Goal: Task Accomplishment & Management: Use online tool/utility

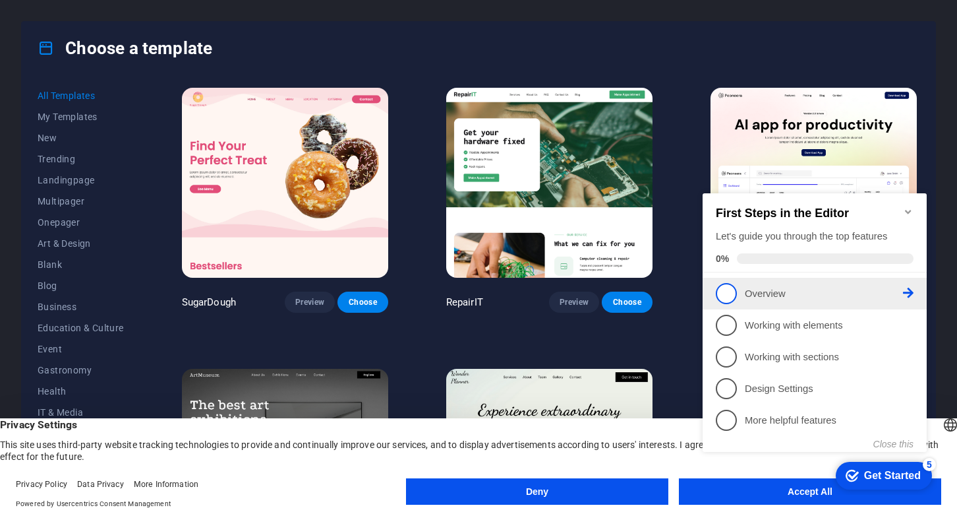
click at [727, 295] on span "1" at bounding box center [726, 293] width 21 height 21
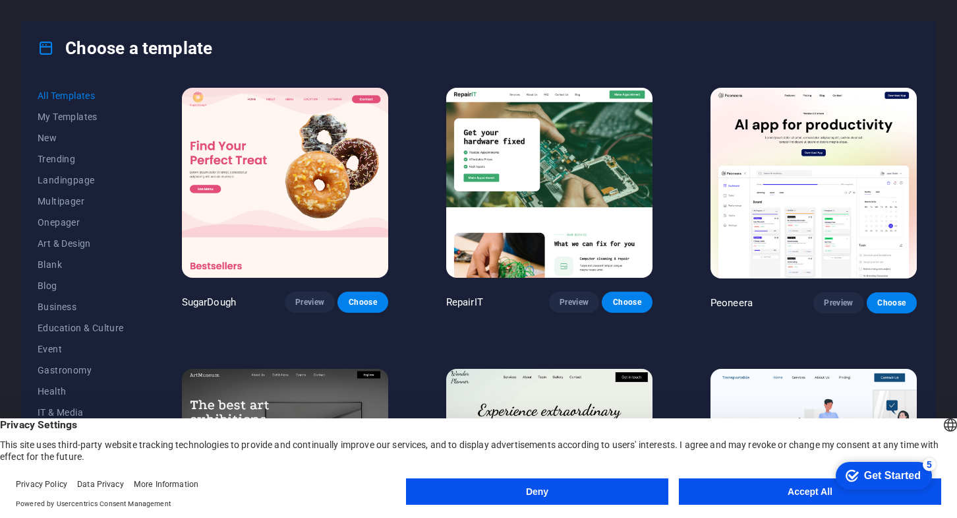
click at [769, 493] on button "Accept All" at bounding box center [810, 491] width 262 height 26
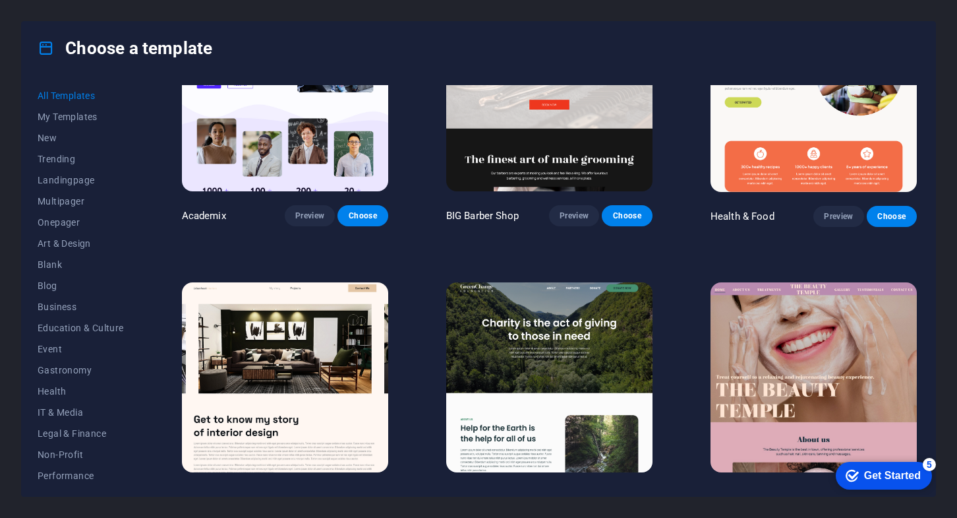
scroll to position [1319, 0]
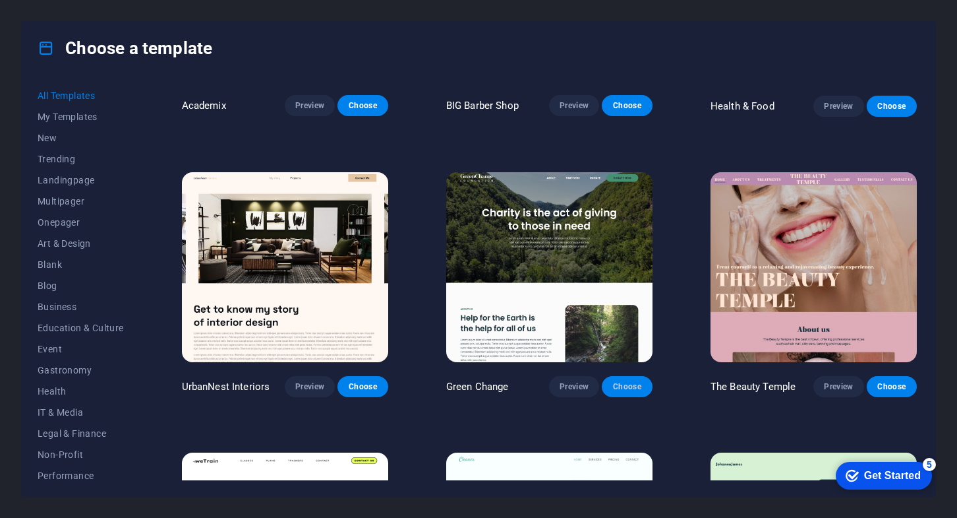
click at [642, 376] on button "Choose" at bounding box center [627, 386] width 50 height 21
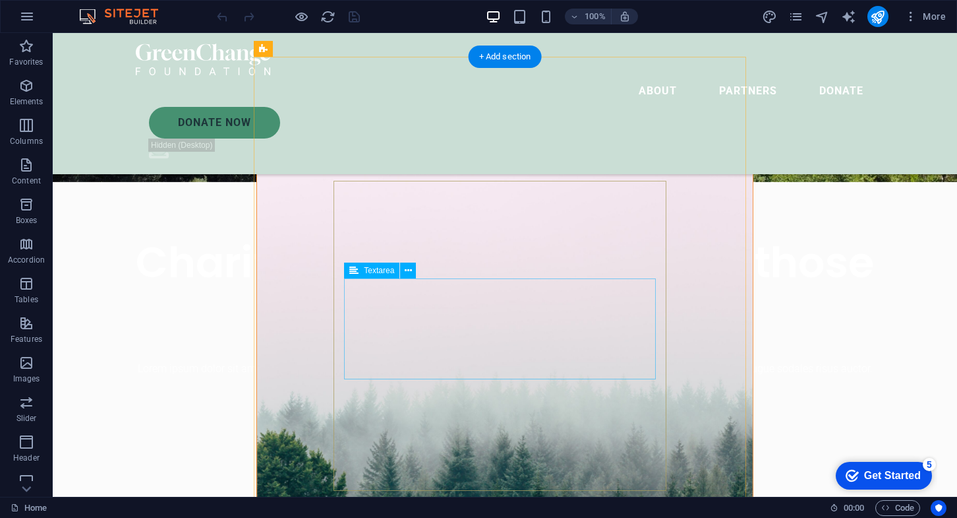
scroll to position [330, 0]
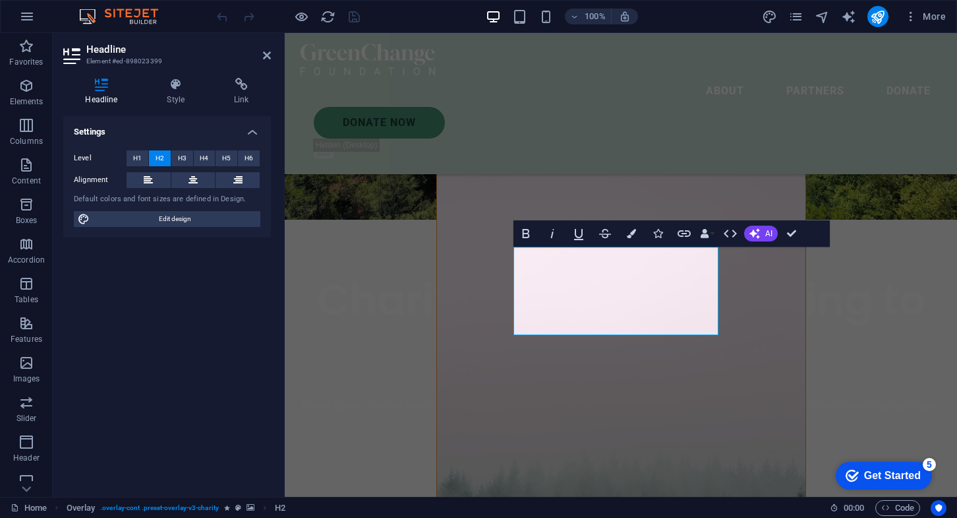
click at [760, 286] on figure at bounding box center [621, 463] width 369 height 592
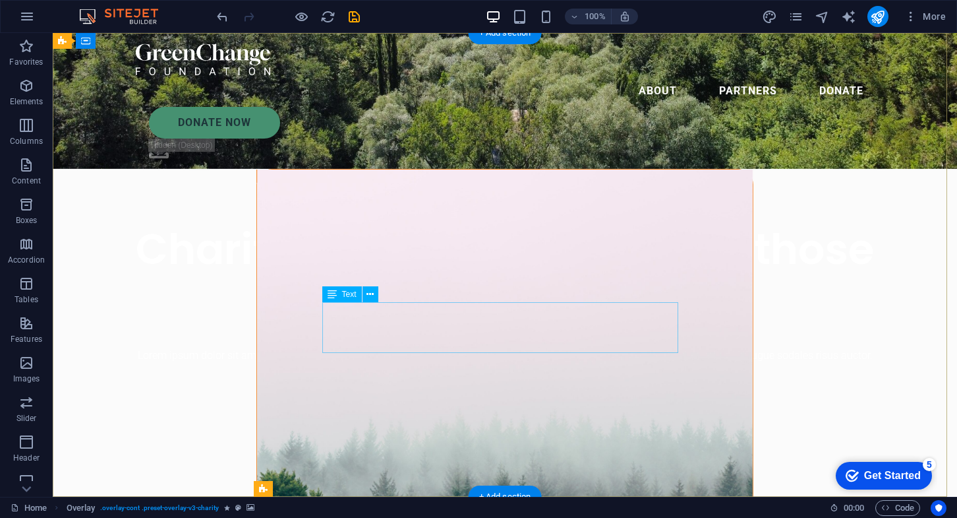
scroll to position [0, 0]
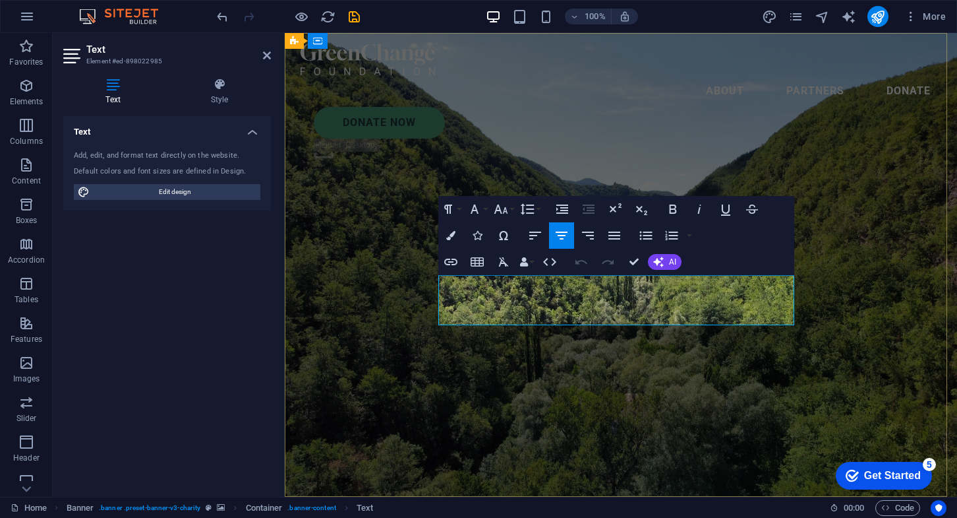
drag, startPoint x: 779, startPoint y: 316, endPoint x: 446, endPoint y: 278, distance: 335.9
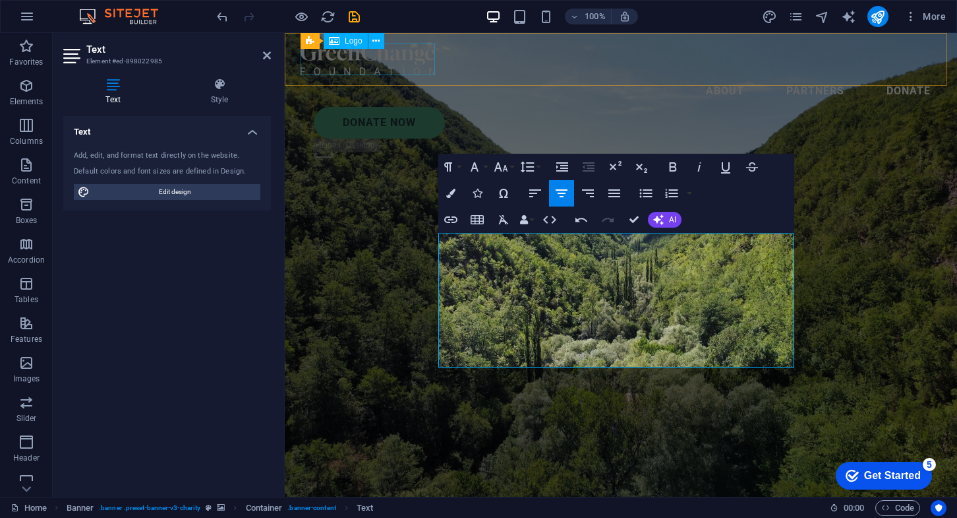
click at [417, 64] on div at bounding box center [621, 60] width 641 height 32
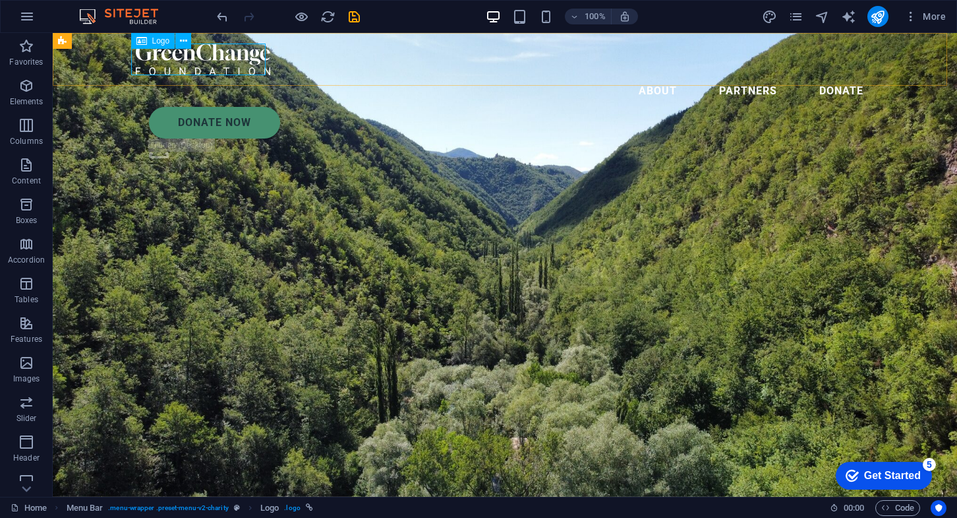
click at [231, 58] on div at bounding box center [505, 60] width 738 height 32
select select "px"
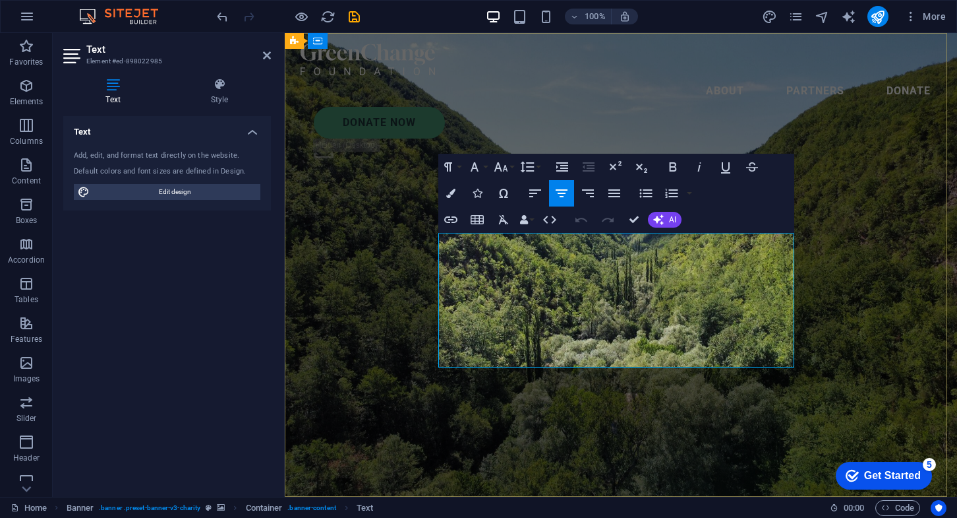
drag, startPoint x: 449, startPoint y: 239, endPoint x: 703, endPoint y: 270, distance: 255.7
drag, startPoint x: 444, startPoint y: 238, endPoint x: 783, endPoint y: 304, distance: 345.3
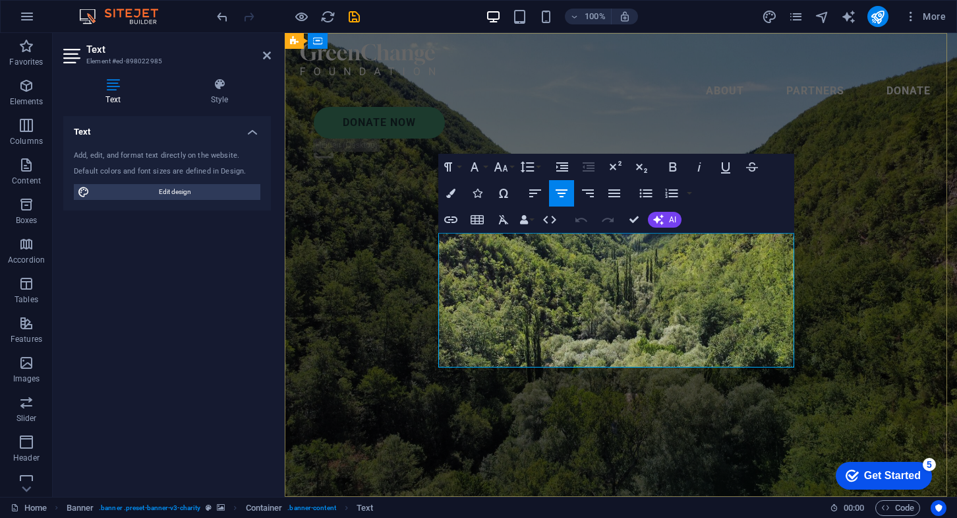
copy span "Welcome to the page that will change the way you see the world. The name [GEOGR…"
drag, startPoint x: 628, startPoint y: 272, endPoint x: 618, endPoint y: 272, distance: 9.9
drag, startPoint x: 769, startPoint y: 355, endPoint x: 447, endPoint y: 243, distance: 341.4
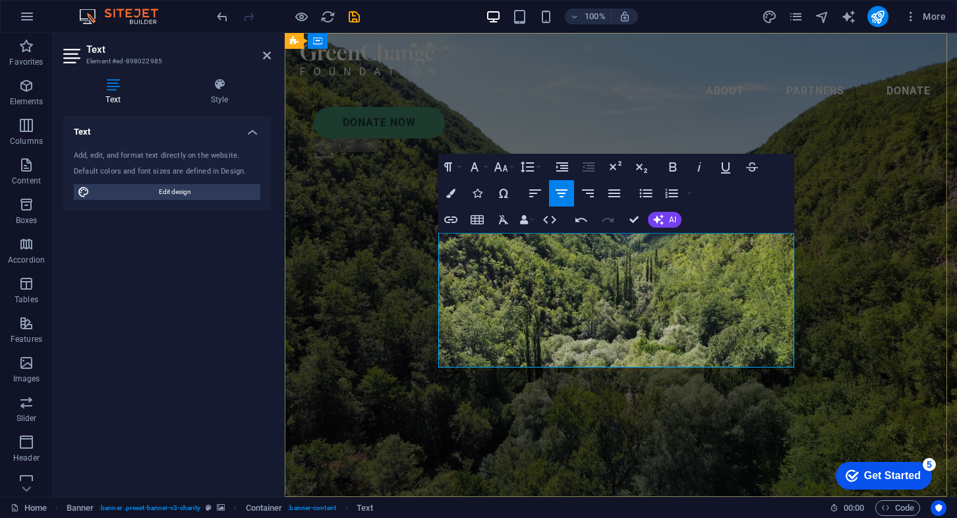
copy div "Welcome to the page that will change the way you see the world. The name [GEOGR…"
